Goal: Navigation & Orientation: Find specific page/section

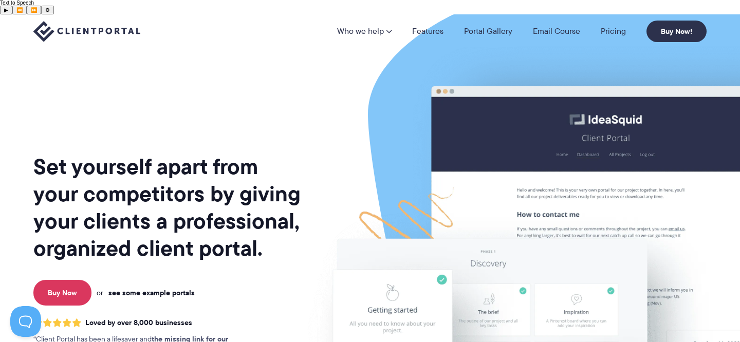
click at [164, 288] on link "see some example portals" at bounding box center [151, 292] width 86 height 9
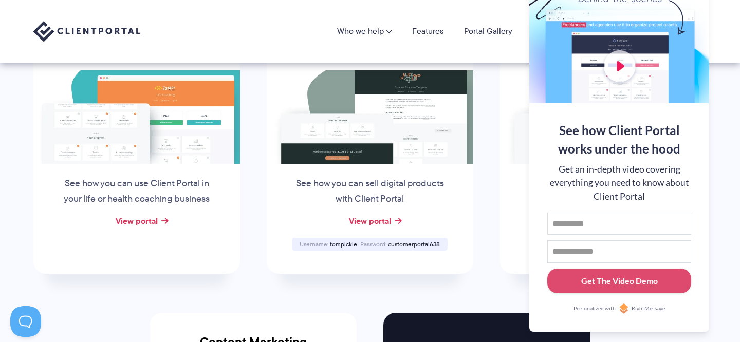
scroll to position [767, 0]
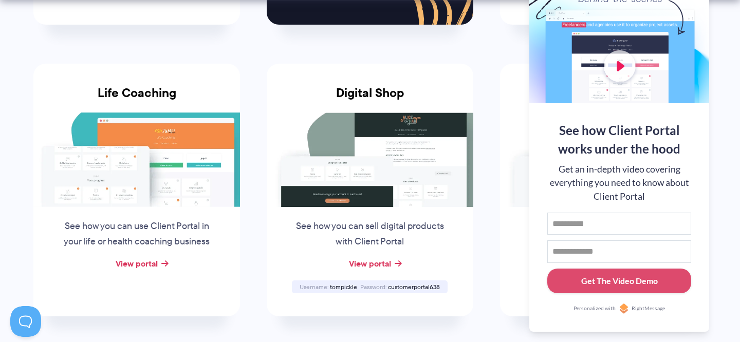
click at [517, 183] on img at bounding box center [603, 160] width 207 height 95
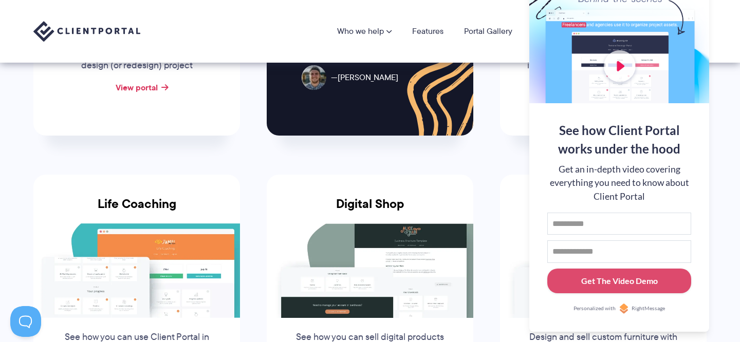
scroll to position [657, 0]
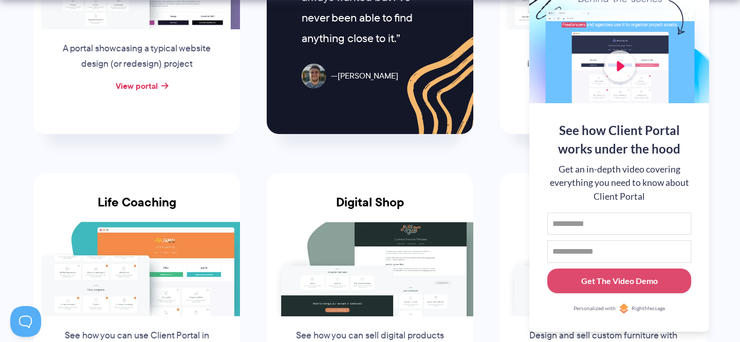
click at [723, 118] on section "Client Portal Inspiration Check out some of our example portals and get inspire…" at bounding box center [370, 62] width 740 height 1410
click at [556, 336] on p "Design and sell custom furniture with Client Portal" at bounding box center [603, 344] width 156 height 31
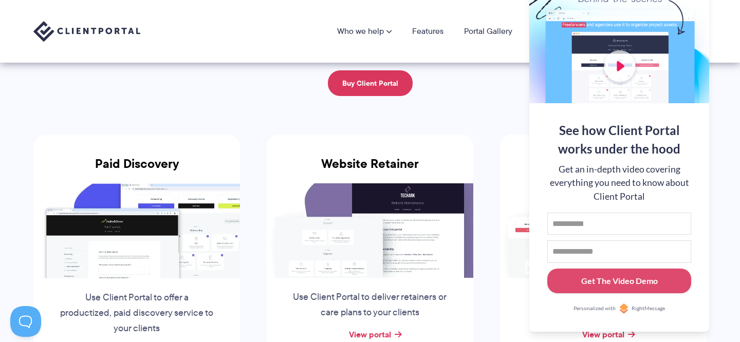
scroll to position [0, 0]
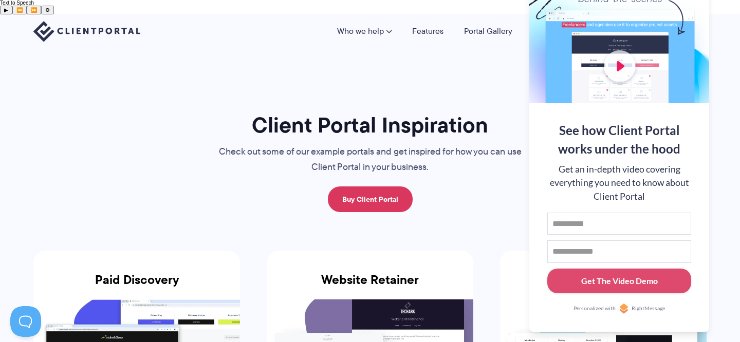
click at [608, 193] on div "Get an in-depth video covering everything you need to know about Client Portal" at bounding box center [620, 183] width 144 height 41
click at [727, 12] on button at bounding box center [727, 13] width 12 height 12
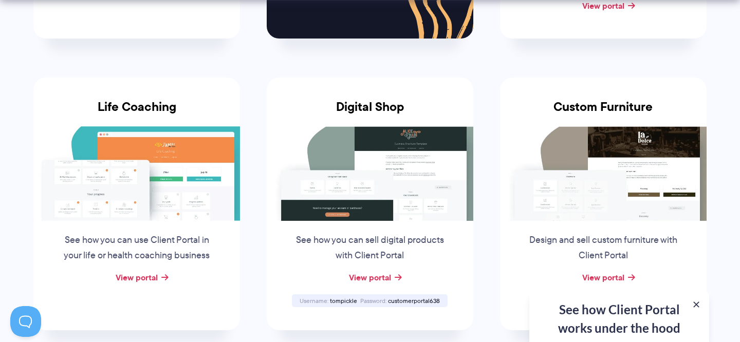
scroll to position [753, 0]
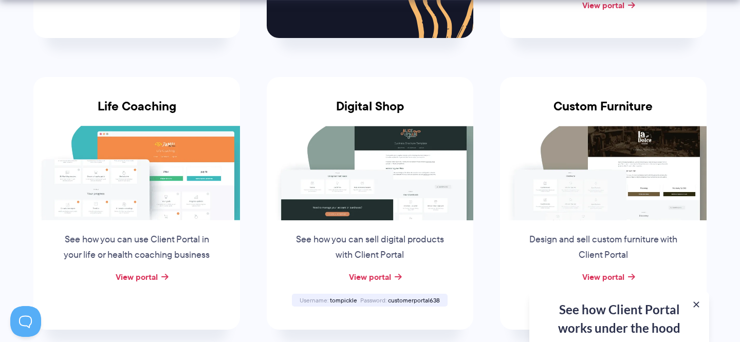
click at [568, 131] on img at bounding box center [603, 173] width 207 height 95
click at [608, 271] on link "View portal" at bounding box center [604, 277] width 42 height 12
